Goal: Task Accomplishment & Management: Manage account settings

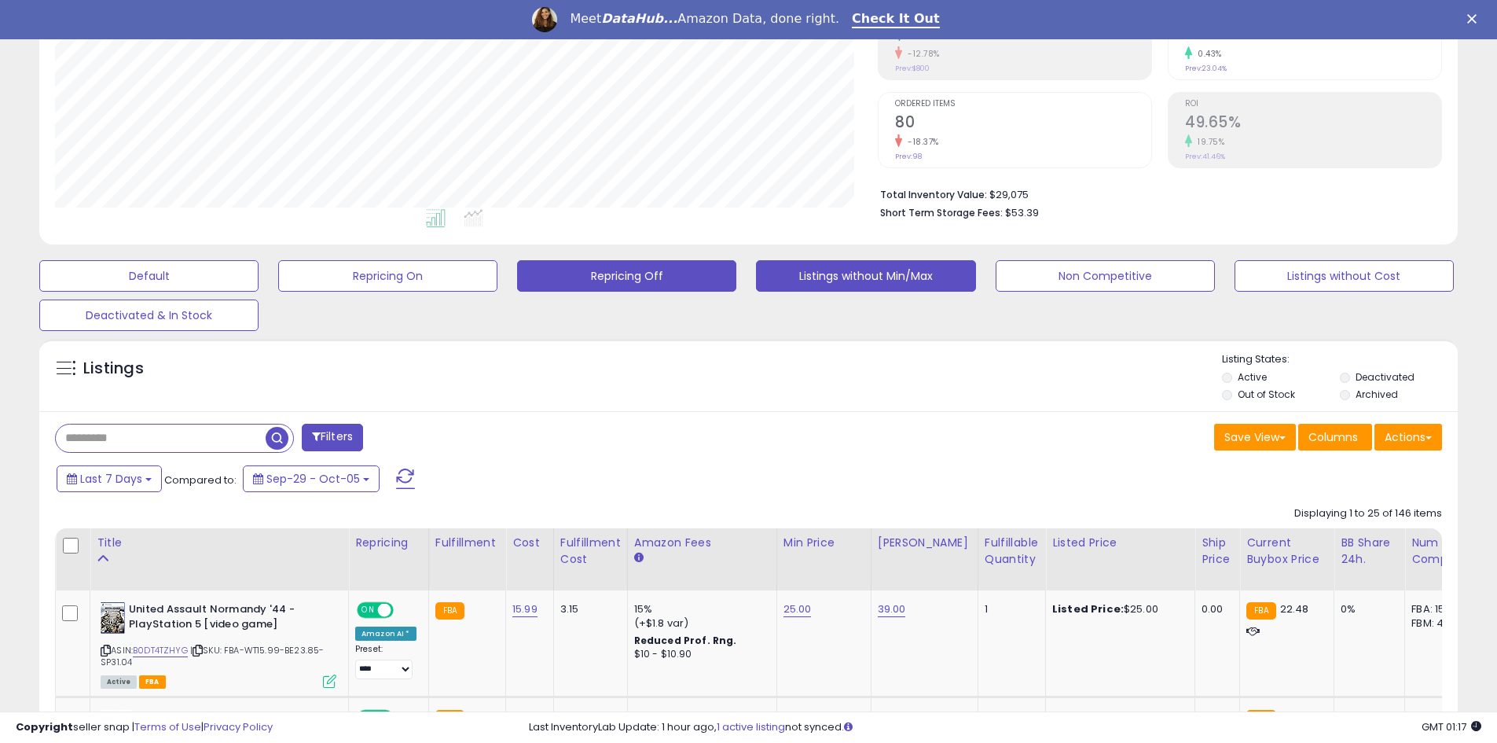
scroll to position [262, 0]
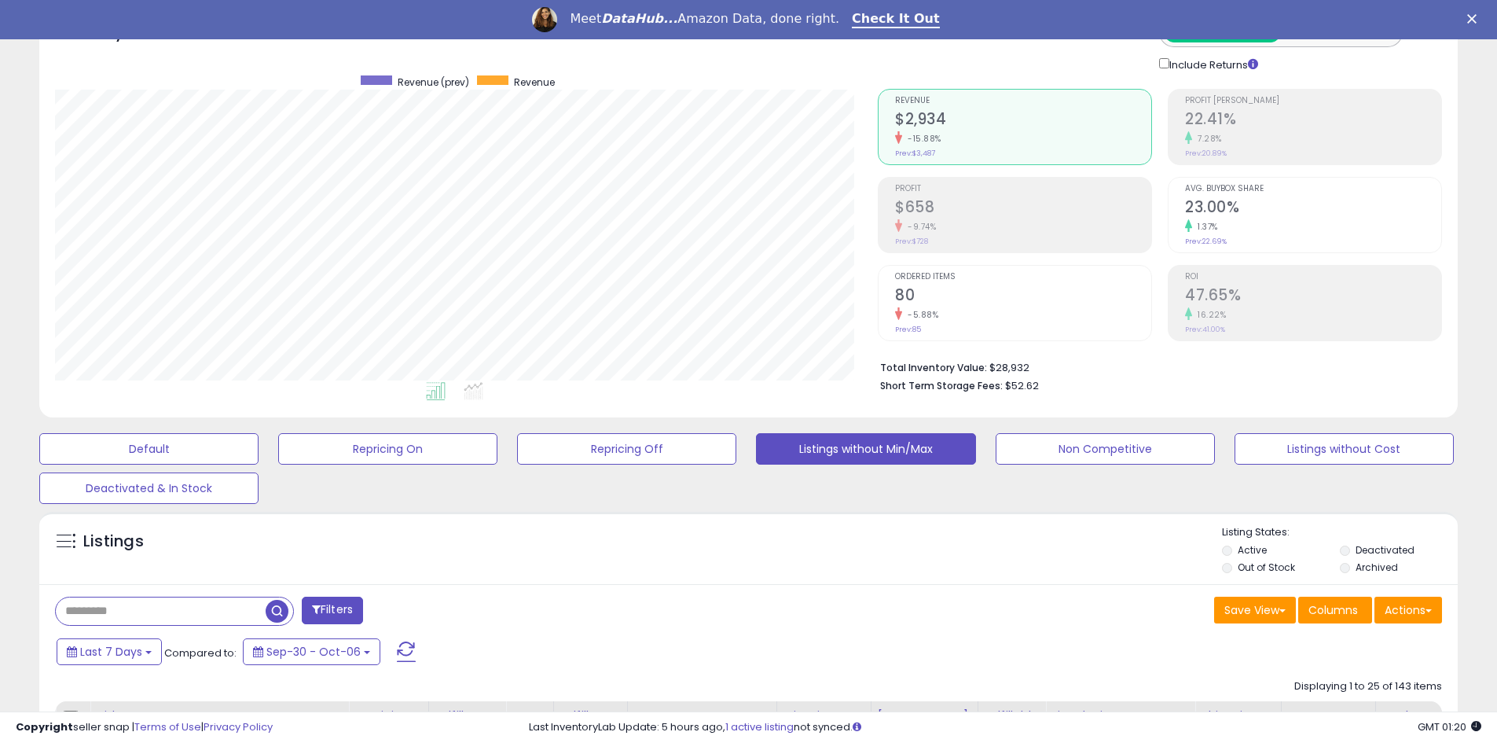
scroll to position [364, 0]
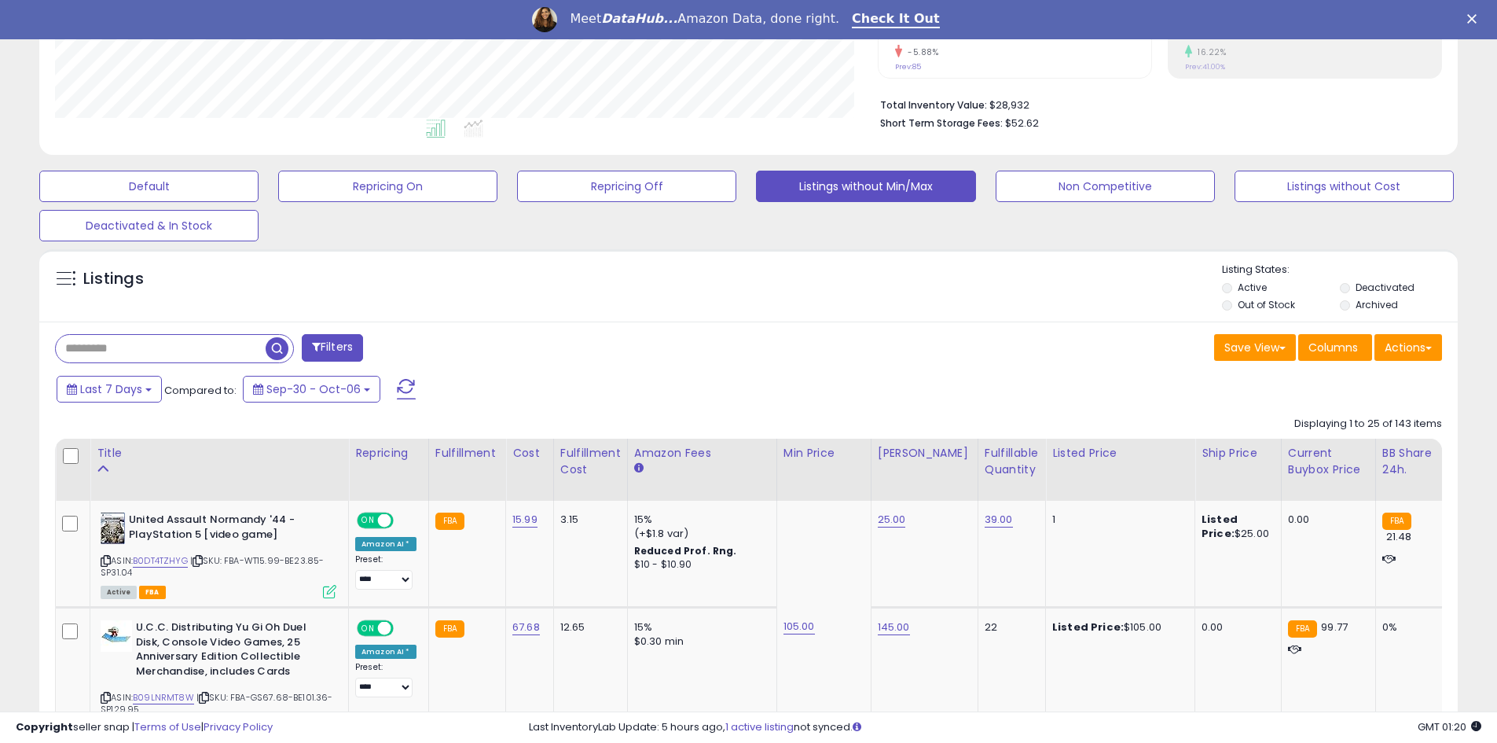
click at [1253, 306] on label "Out of Stock" at bounding box center [1266, 304] width 57 height 13
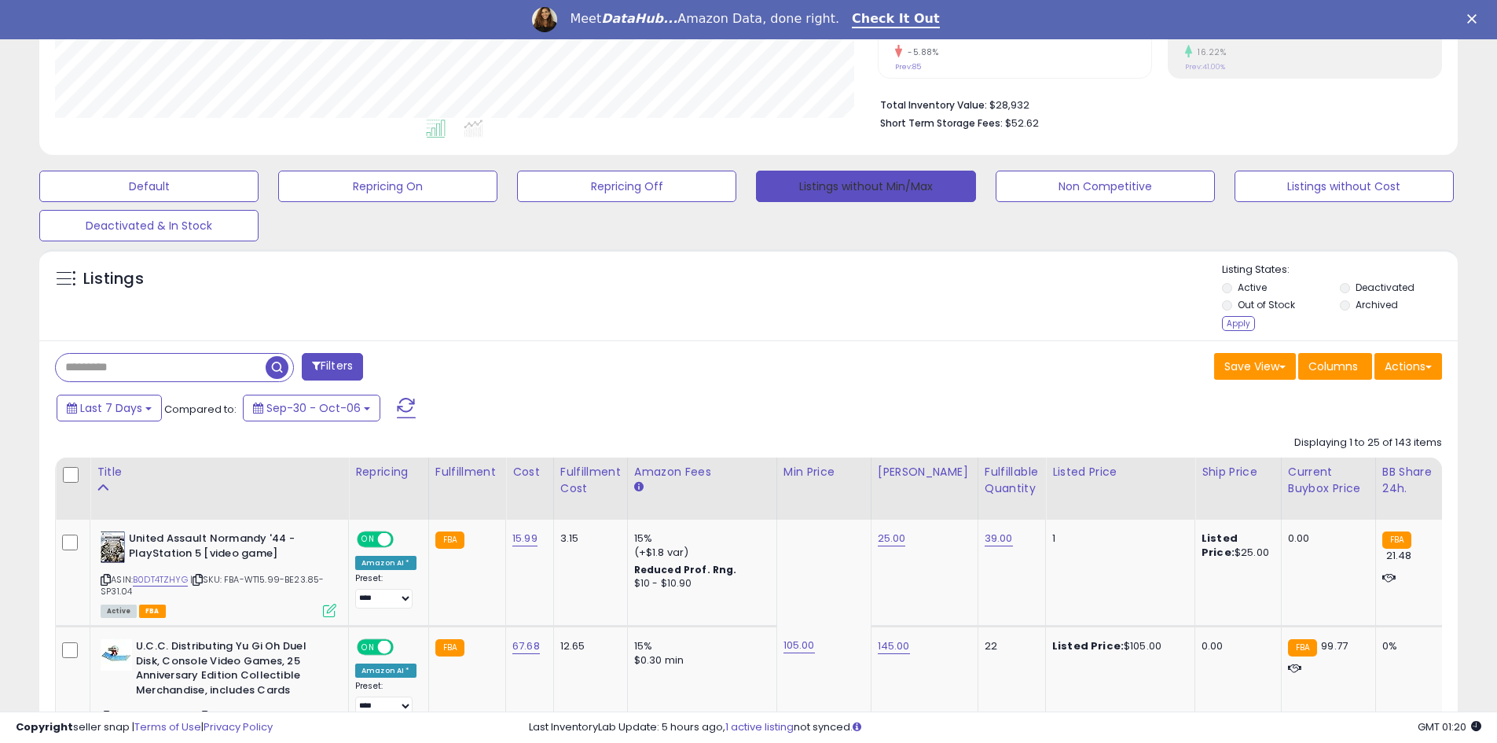
drag, startPoint x: 850, startPoint y: 200, endPoint x: 934, endPoint y: 313, distance: 140.3
click at [1227, 328] on div "Apply" at bounding box center [1238, 323] width 33 height 15
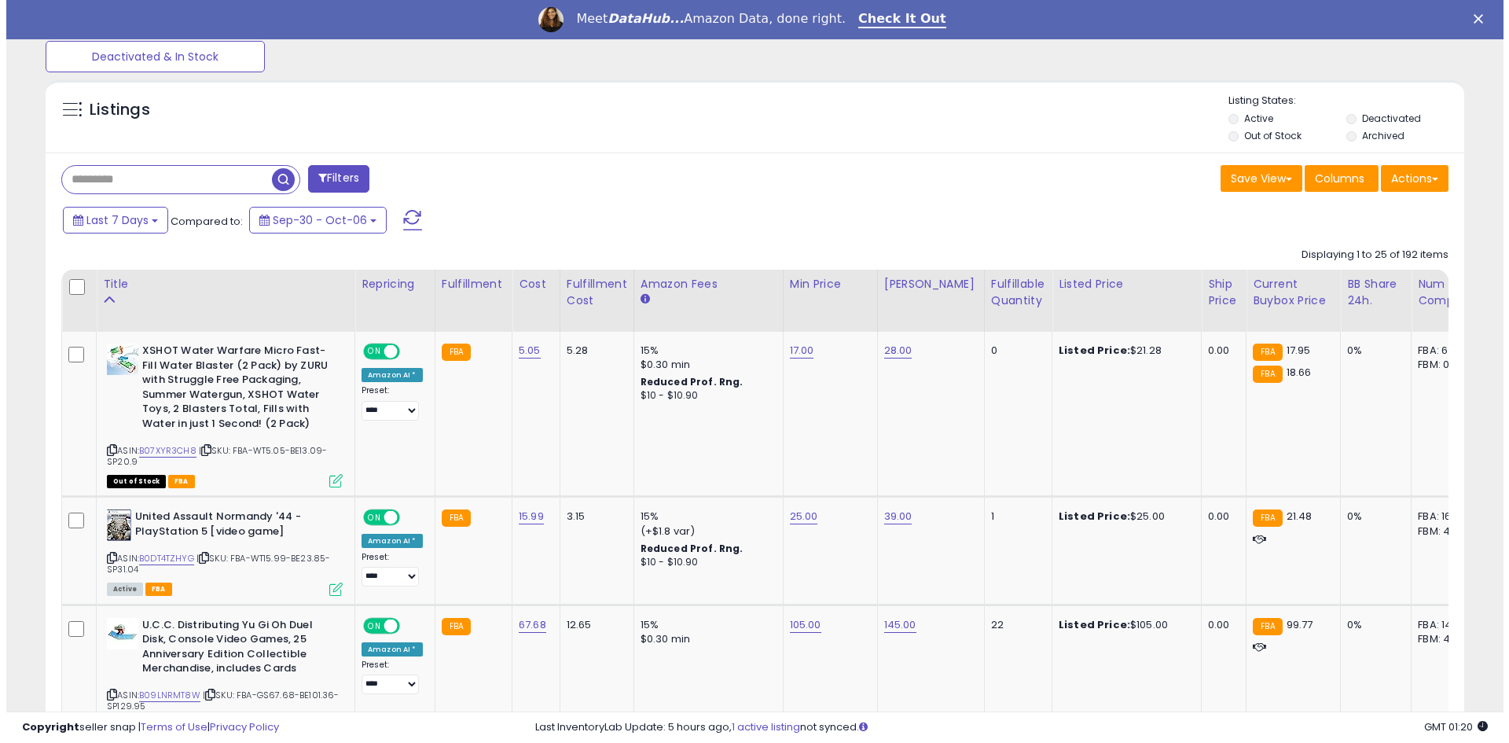
scroll to position [271, 0]
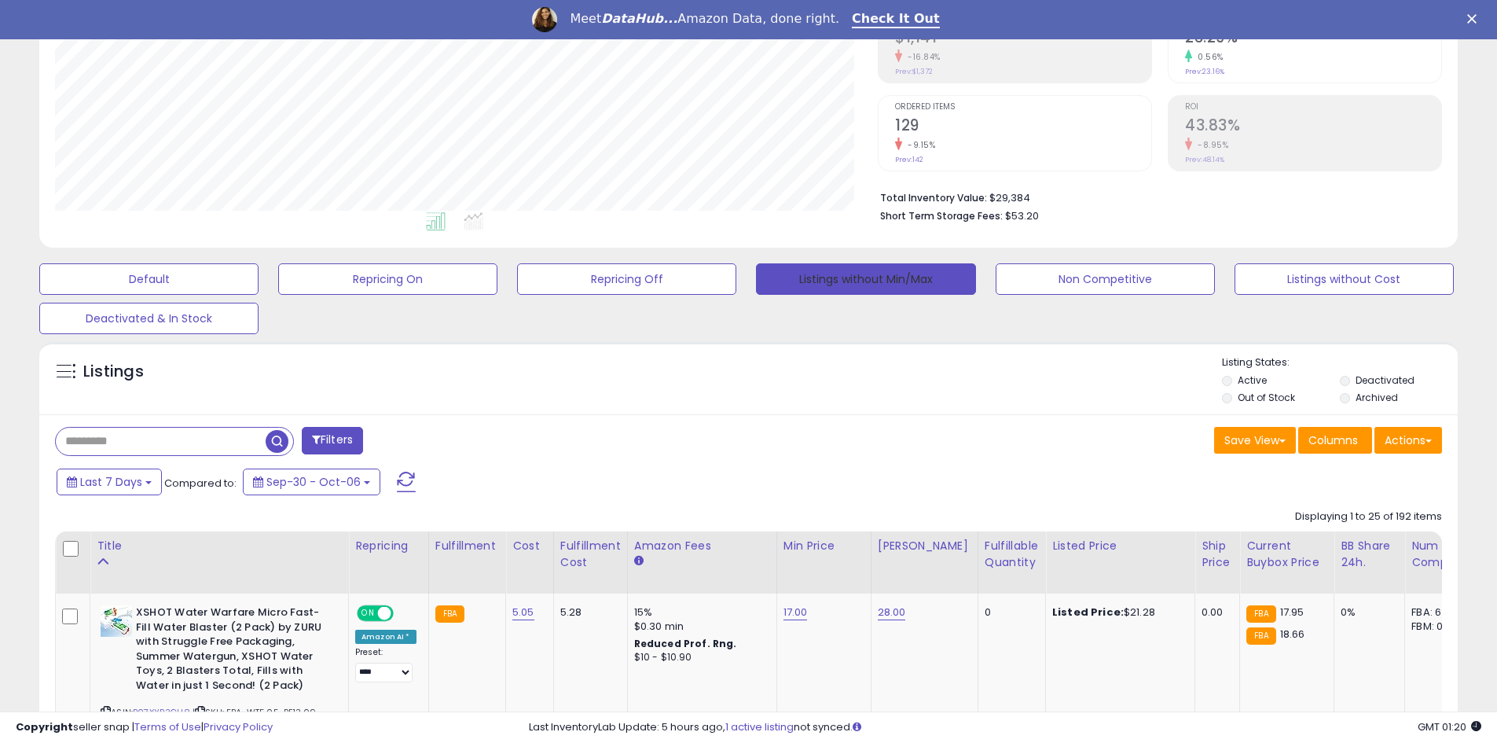
click at [903, 276] on button "Listings without Min/Max" at bounding box center [865, 278] width 219 height 31
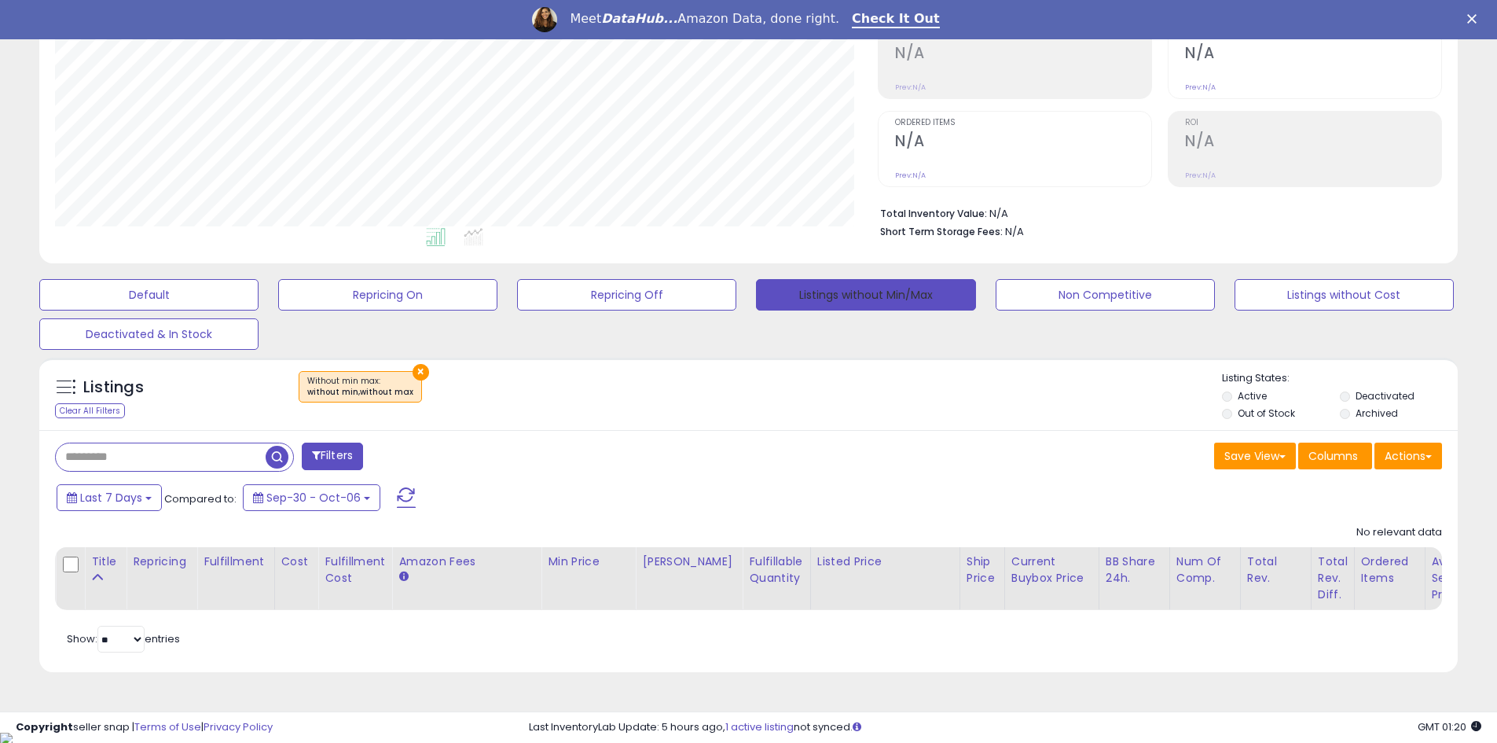
scroll to position [322, 823]
click at [736, 387] on div "× Without min max : without min,without max" at bounding box center [750, 393] width 943 height 44
click at [413, 376] on button "×" at bounding box center [421, 372] width 17 height 17
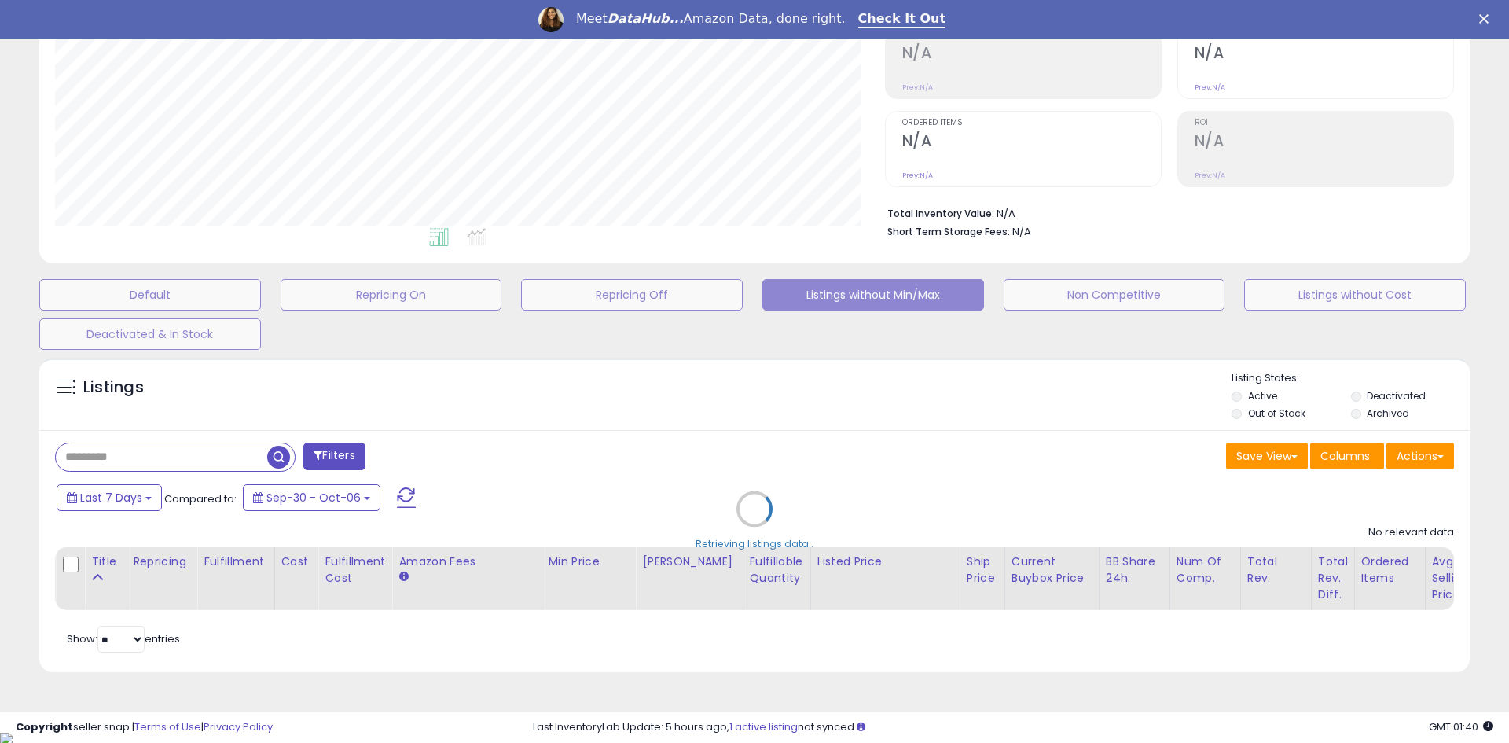
click at [1407, 402] on div "Retrieving listings data.." at bounding box center [755, 521] width 1454 height 342
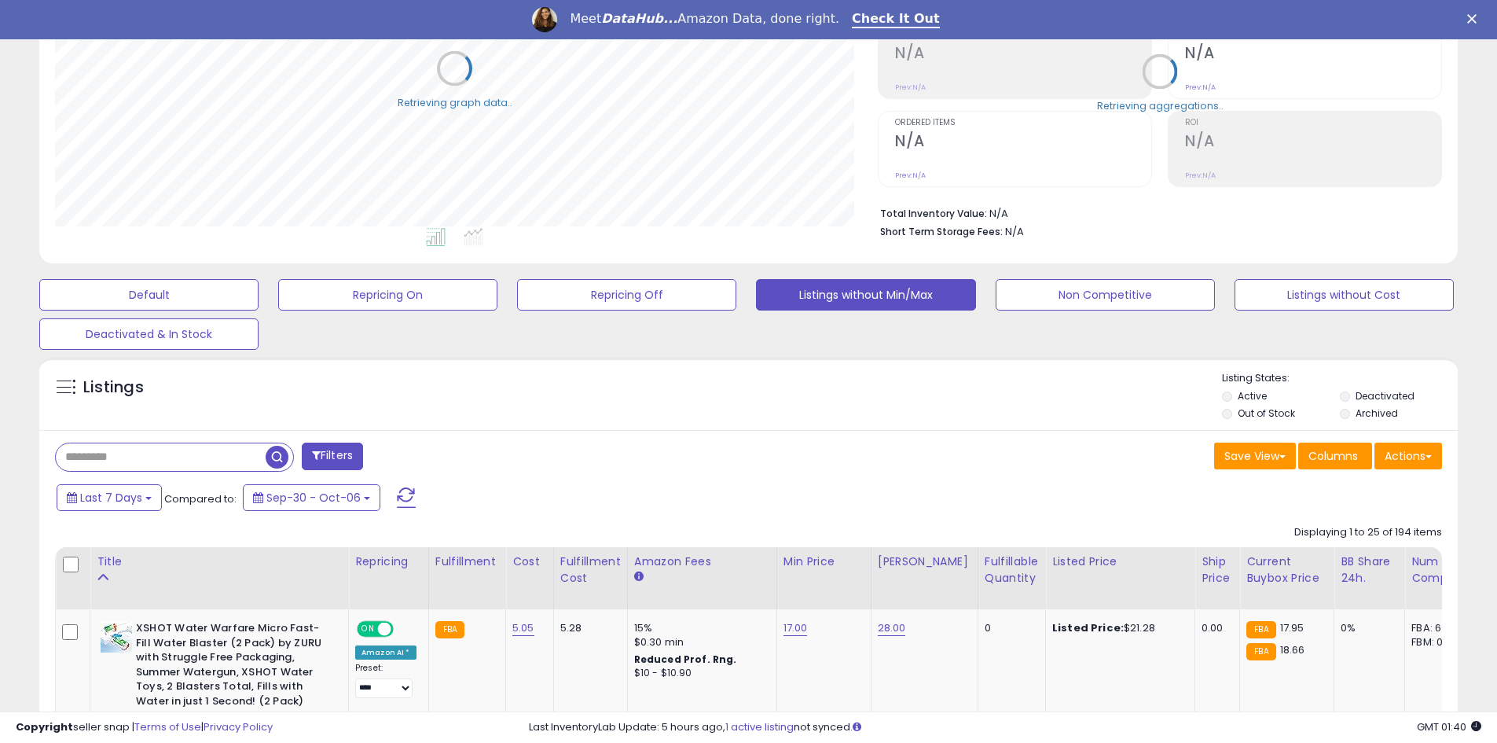
scroll to position [785489, 784988]
click at [1362, 399] on label "Deactivated" at bounding box center [1385, 395] width 59 height 13
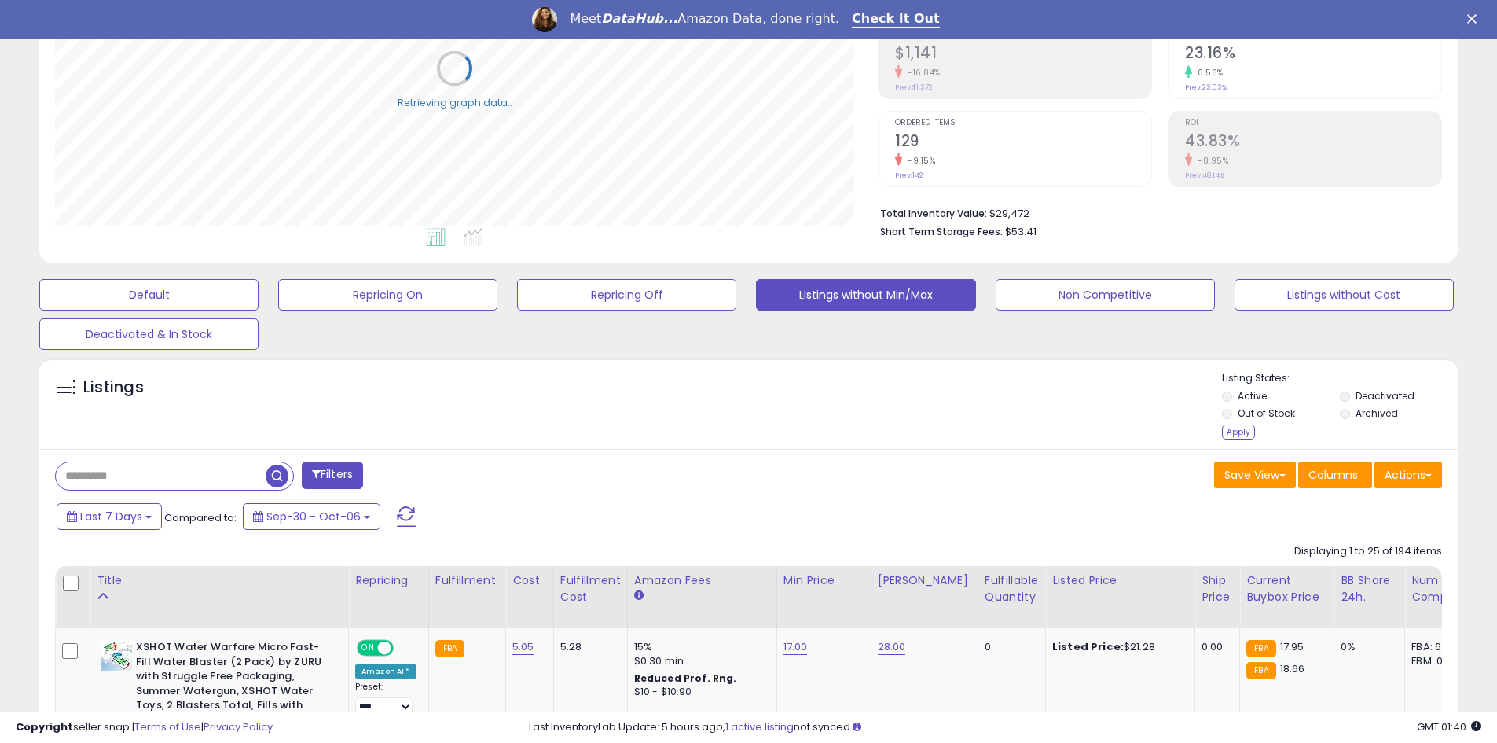
click at [1365, 414] on label "Archived" at bounding box center [1377, 412] width 42 height 13
click at [258, 475] on input "text" at bounding box center [161, 476] width 210 height 28
paste input "**********"
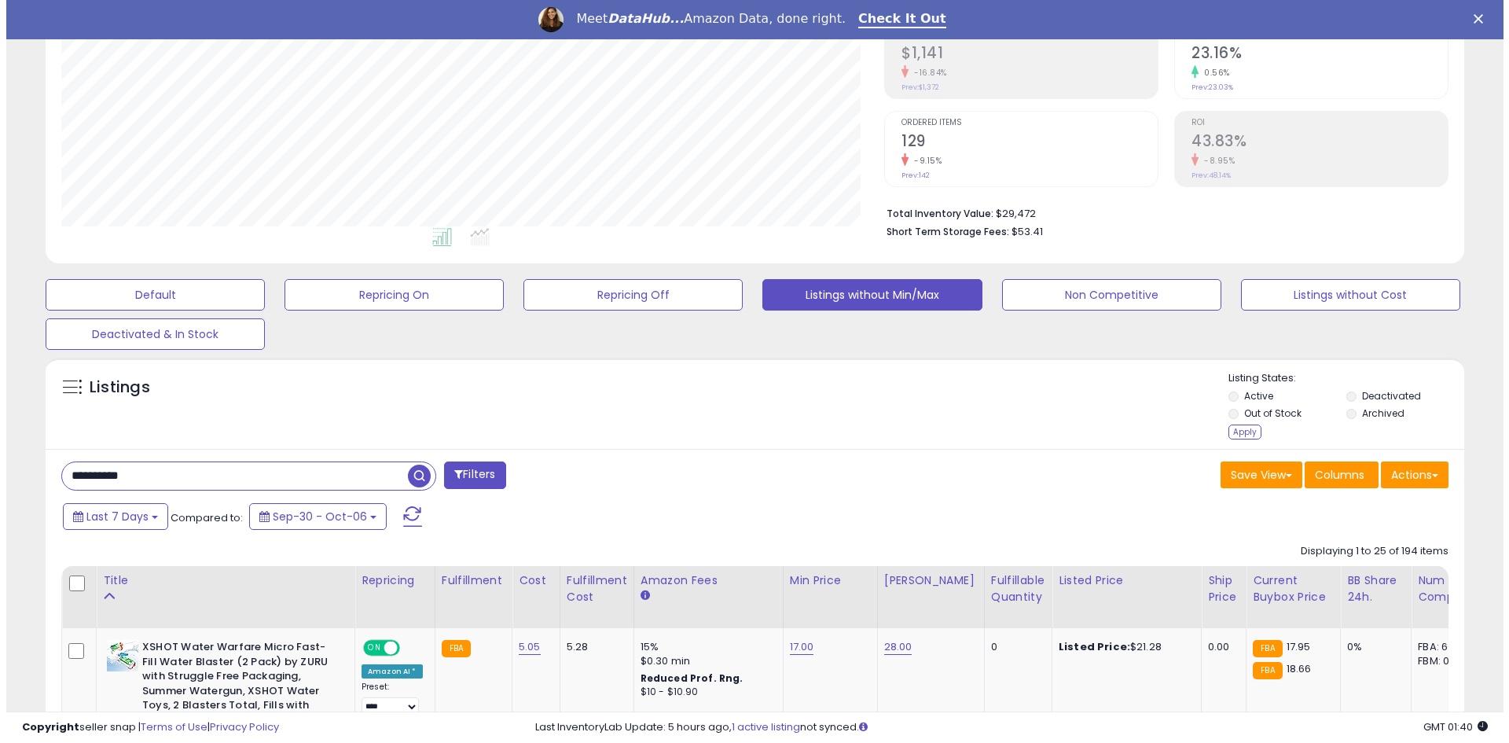
scroll to position [322, 823]
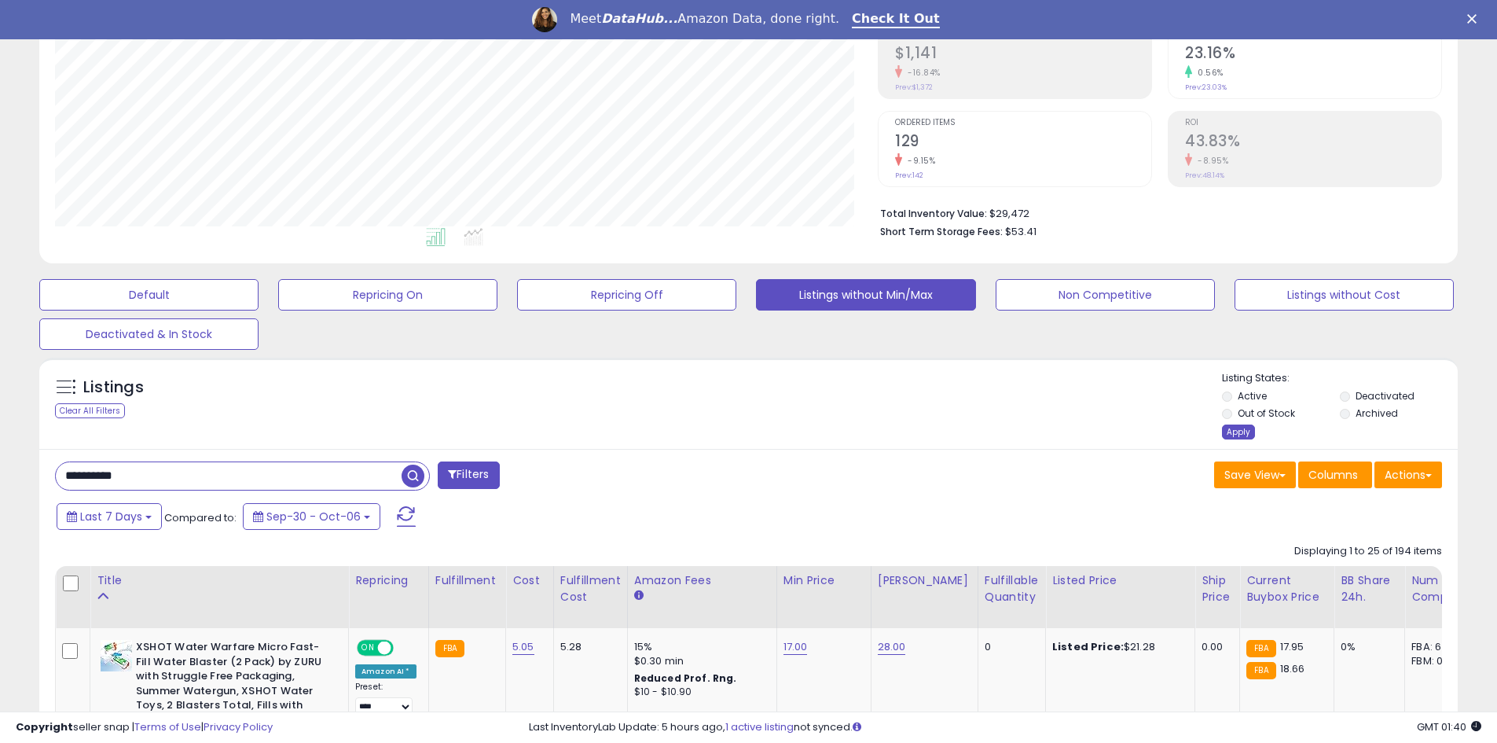
type input "**********"
click at [1243, 427] on div "Apply" at bounding box center [1238, 431] width 33 height 15
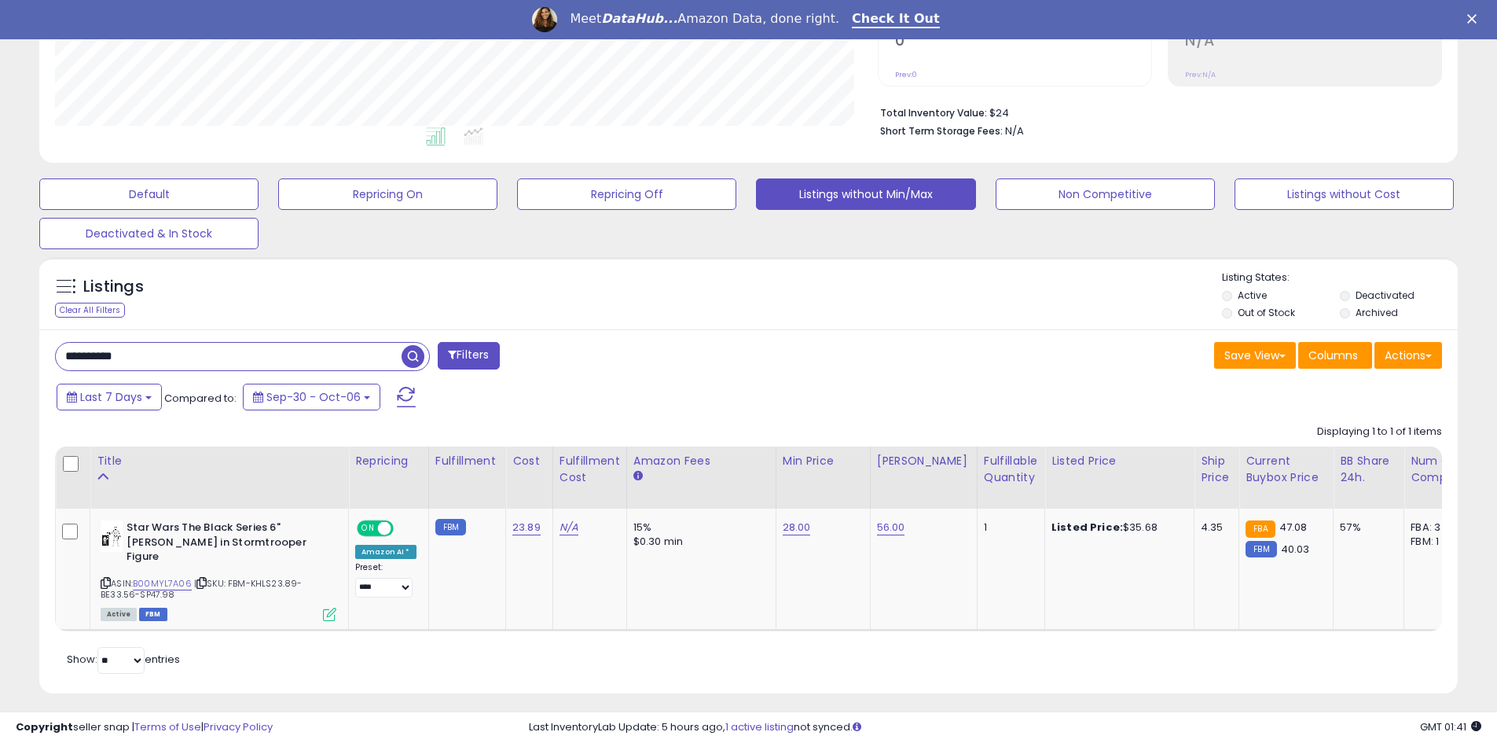
scroll to position [362, 0]
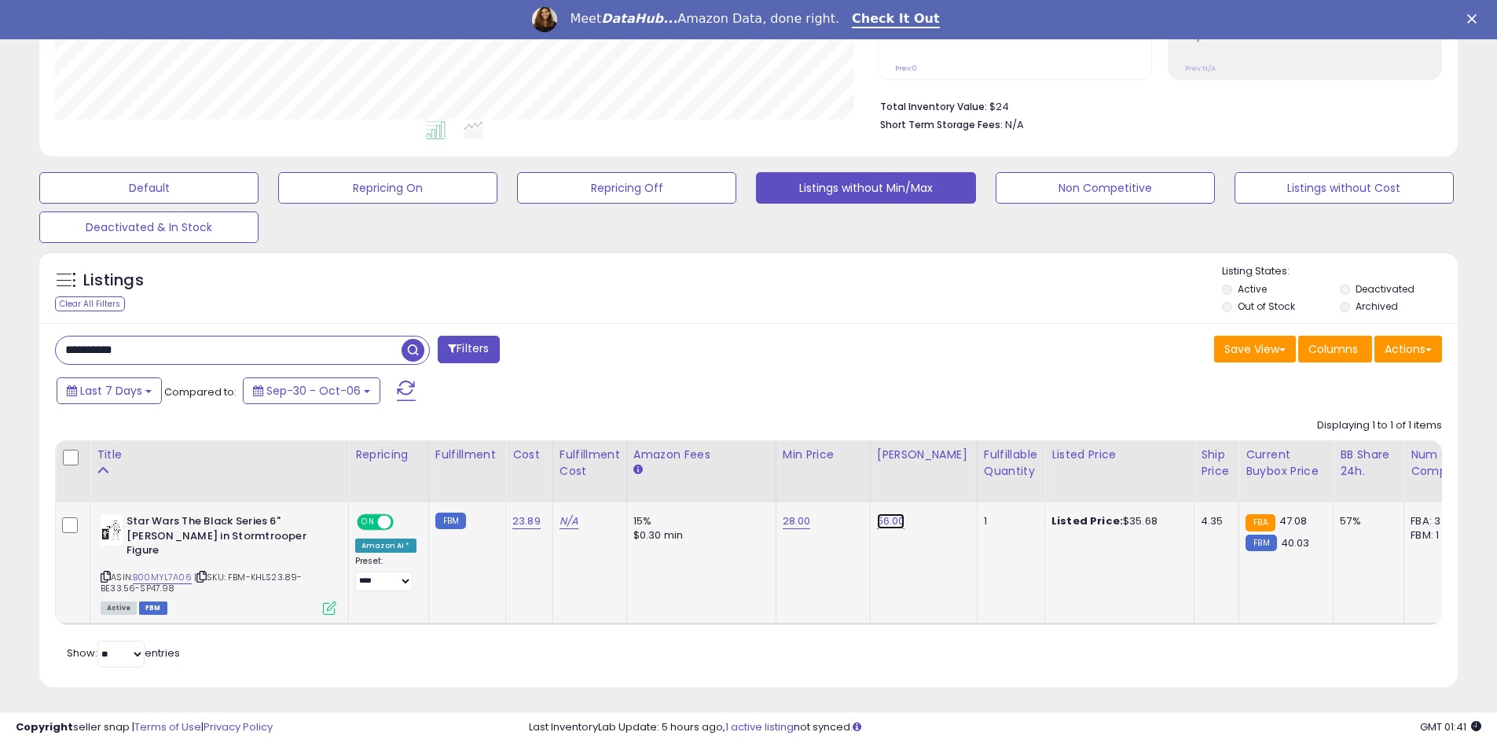
click at [884, 515] on link "56.00" at bounding box center [891, 521] width 28 height 16
drag, startPoint x: 842, startPoint y: 478, endPoint x: 688, endPoint y: 471, distance: 153.4
click at [688, 471] on table "Title Repricing" at bounding box center [1180, 532] width 2251 height 185
type input "**"
click at [942, 489] on button "submit" at bounding box center [928, 481] width 27 height 24
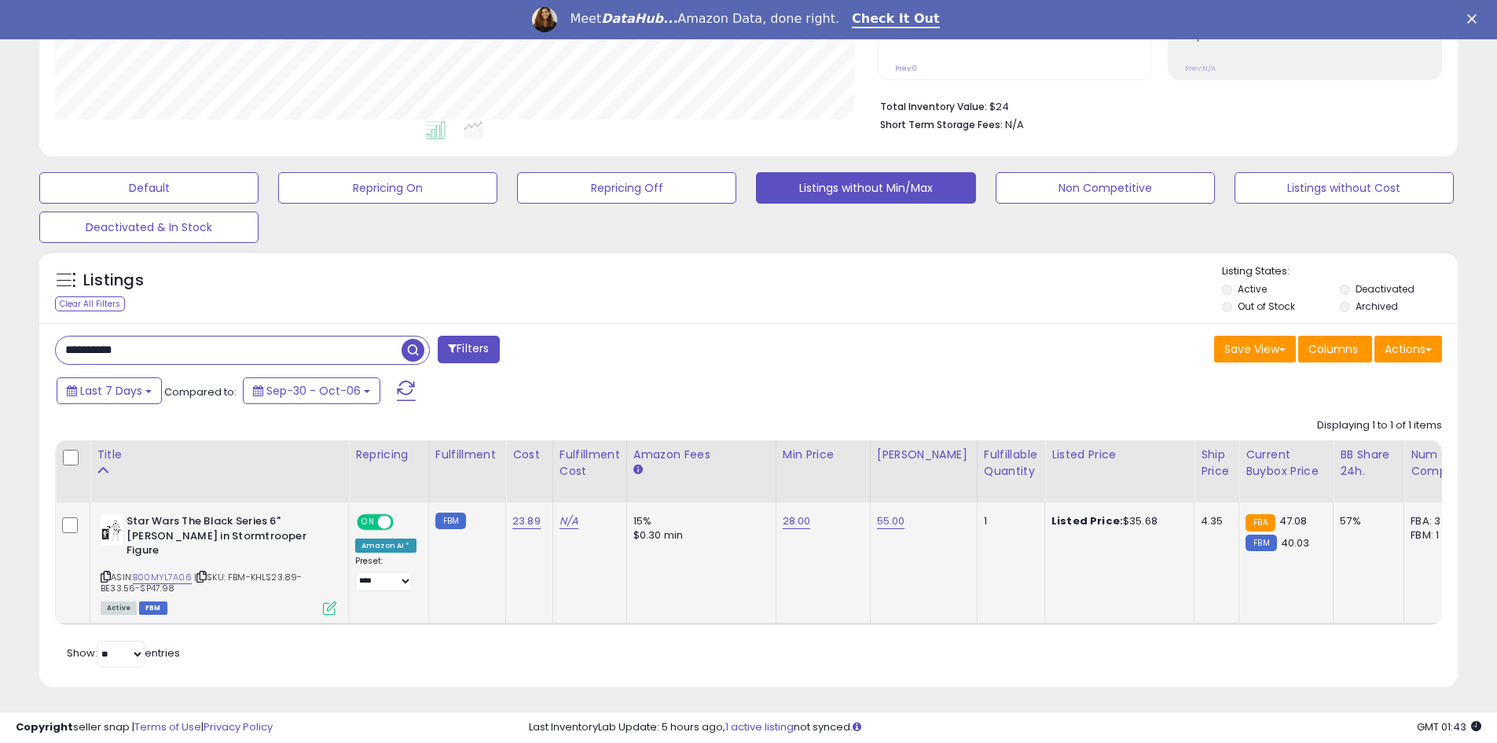
click at [365, 360] on input "**********" at bounding box center [229, 350] width 346 height 28
paste input "text"
type input "**********"
click at [420, 351] on span "button" at bounding box center [413, 350] width 23 height 23
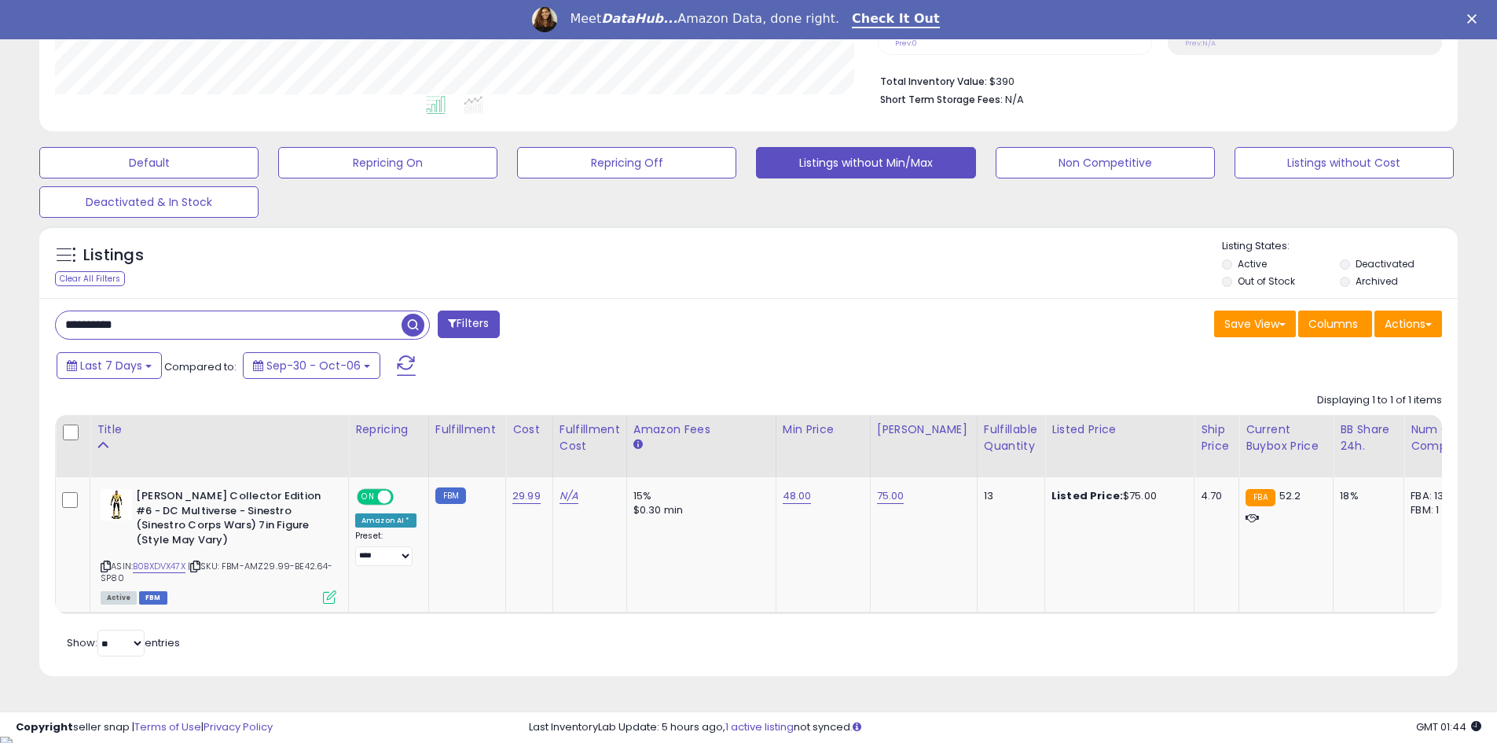
scroll to position [391, 0]
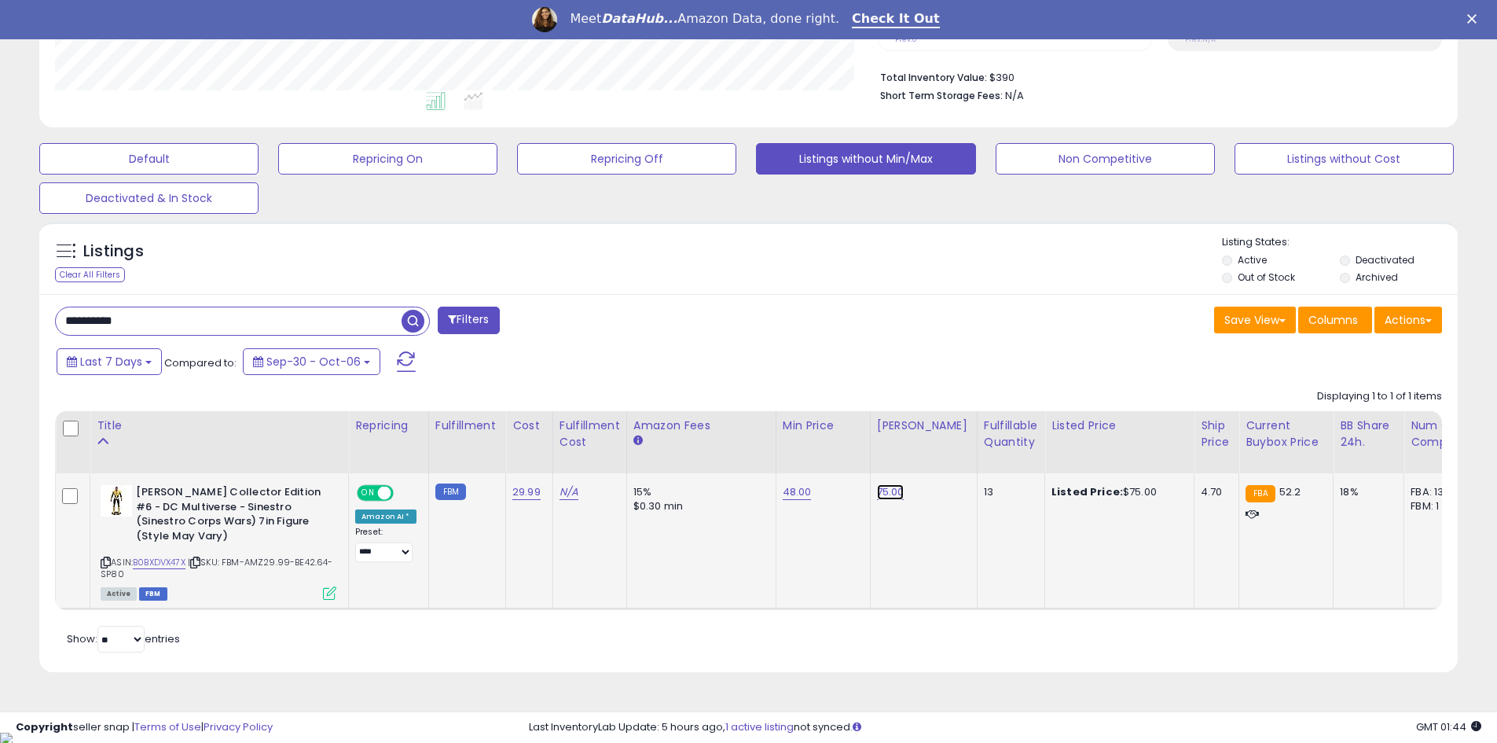
drag, startPoint x: 886, startPoint y: 492, endPoint x: 877, endPoint y: 486, distance: 11.3
click at [885, 491] on link "75.00" at bounding box center [891, 492] width 28 height 16
drag, startPoint x: 750, startPoint y: 453, endPoint x: 741, endPoint y: 448, distance: 10.9
click at [741, 452] on table "Title Repricing" at bounding box center [1182, 510] width 2254 height 199
type input "**"
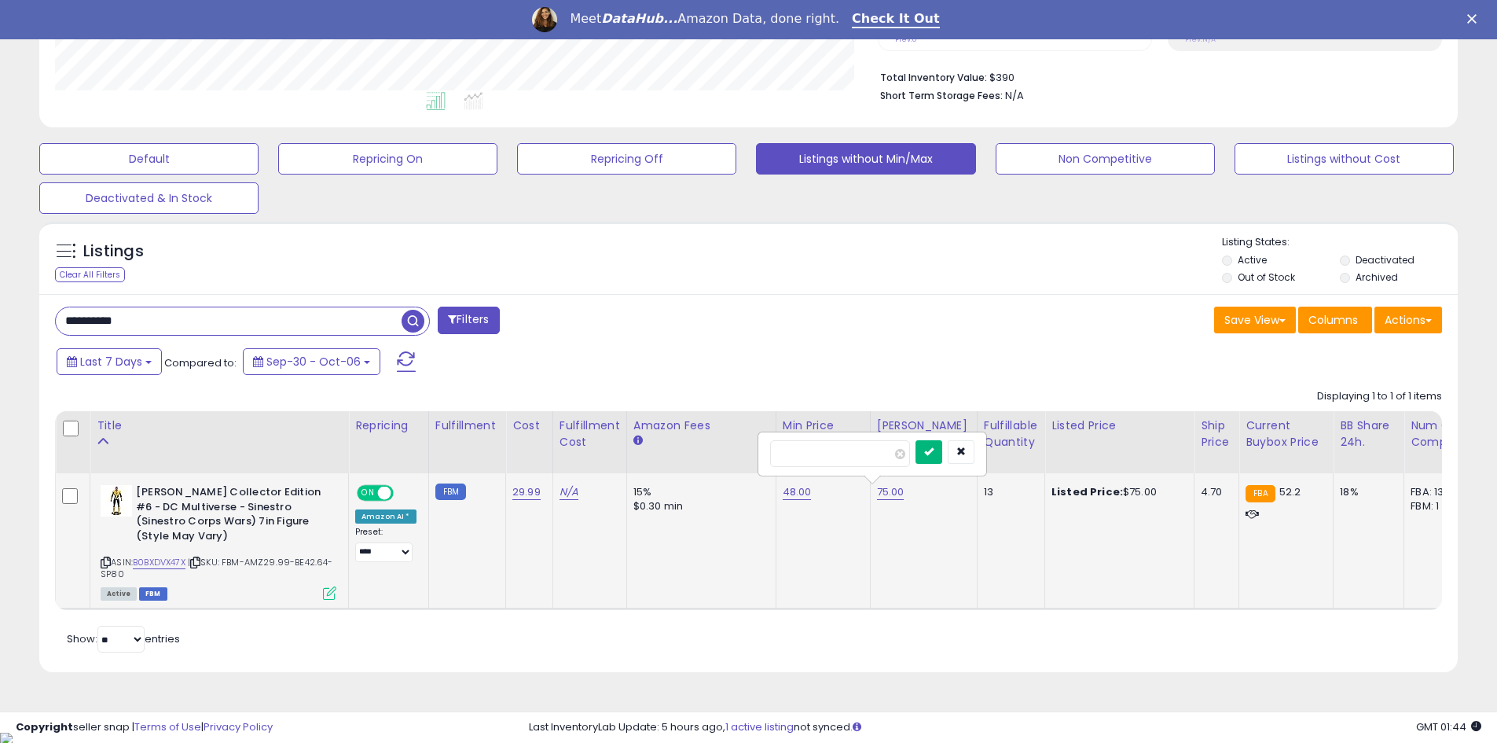
click at [942, 460] on button "submit" at bounding box center [928, 452] width 27 height 24
